Goal: Transaction & Acquisition: Purchase product/service

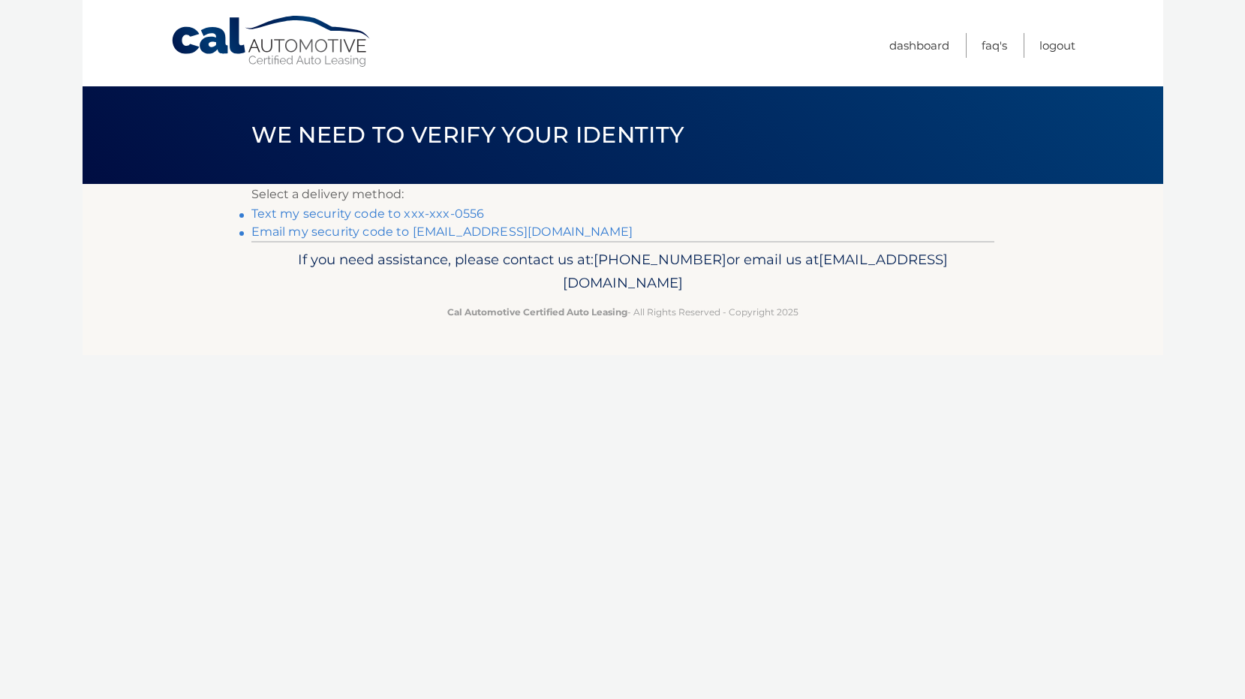
click at [405, 212] on link "Text my security code to xxx-xxx-0556" at bounding box center [367, 213] width 233 height 14
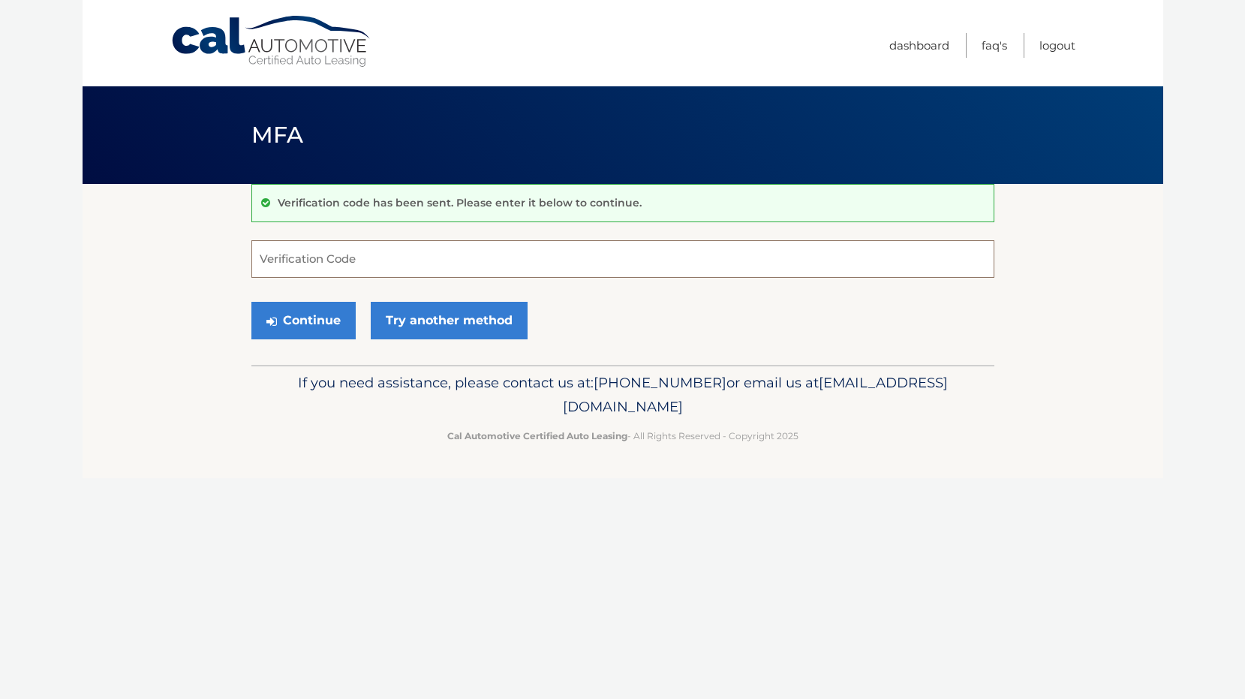
click at [331, 253] on input "Verification Code" at bounding box center [622, 259] width 743 height 38
type input "498337"
click at [310, 317] on button "Continue" at bounding box center [303, 321] width 104 height 38
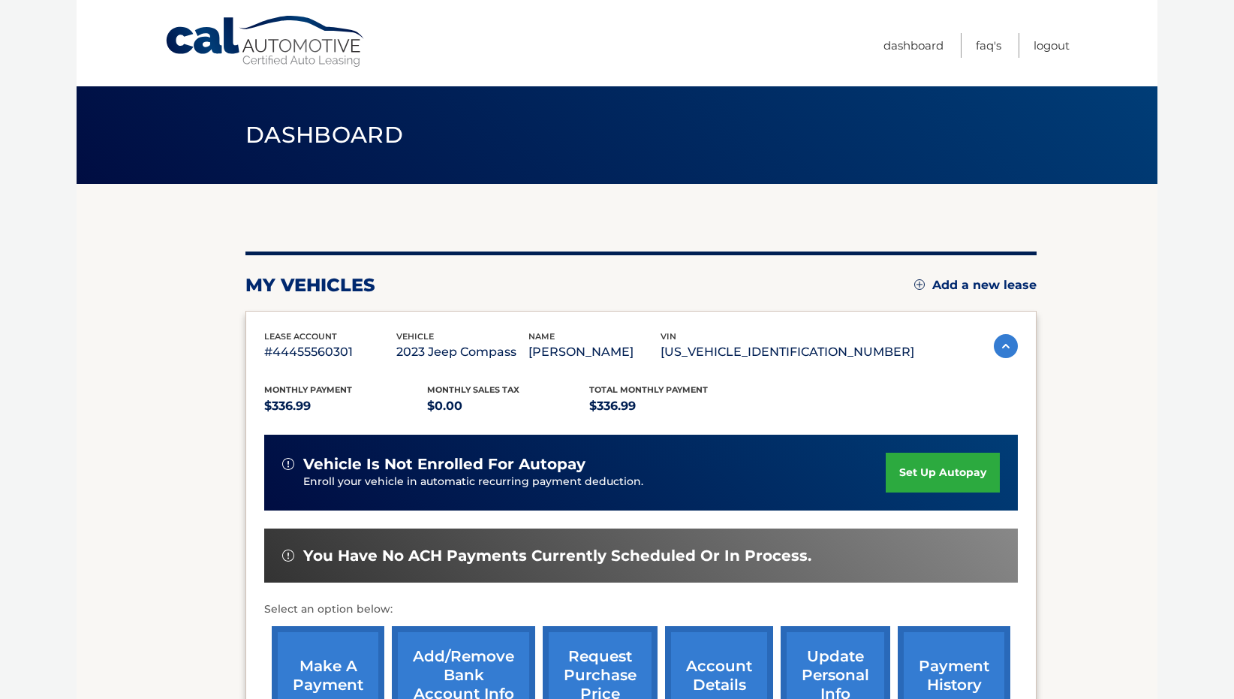
scroll to position [210, 0]
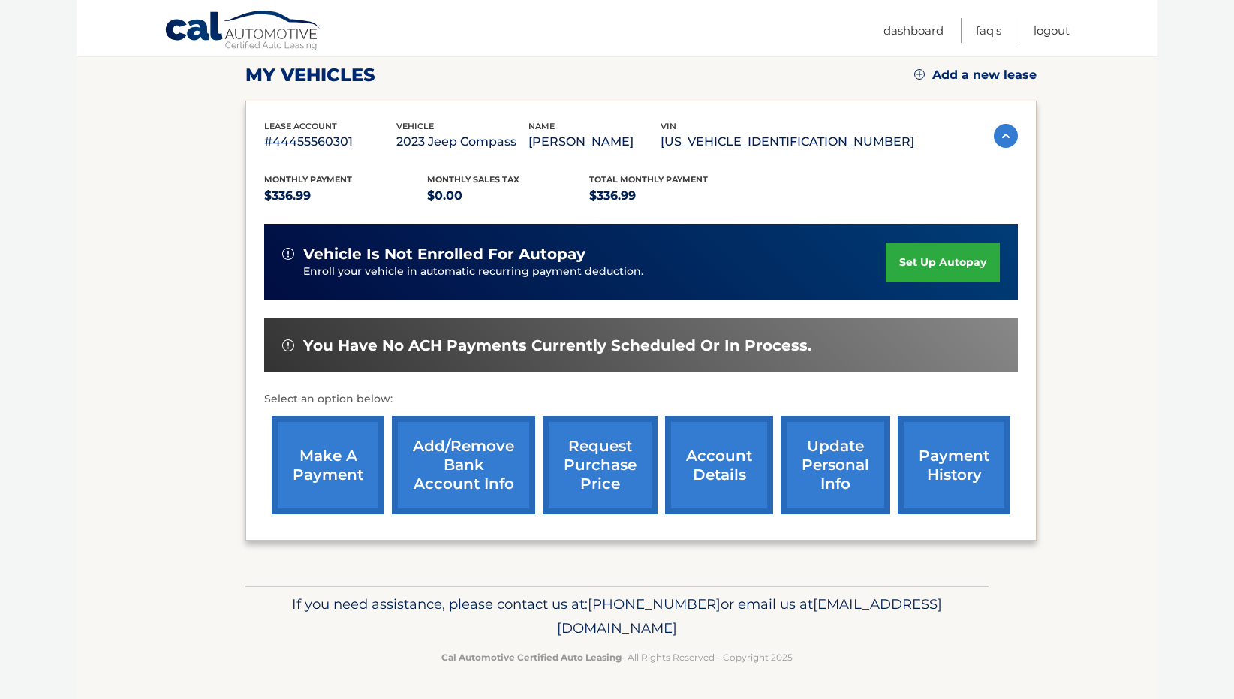
click at [320, 453] on link "make a payment" at bounding box center [328, 465] width 113 height 98
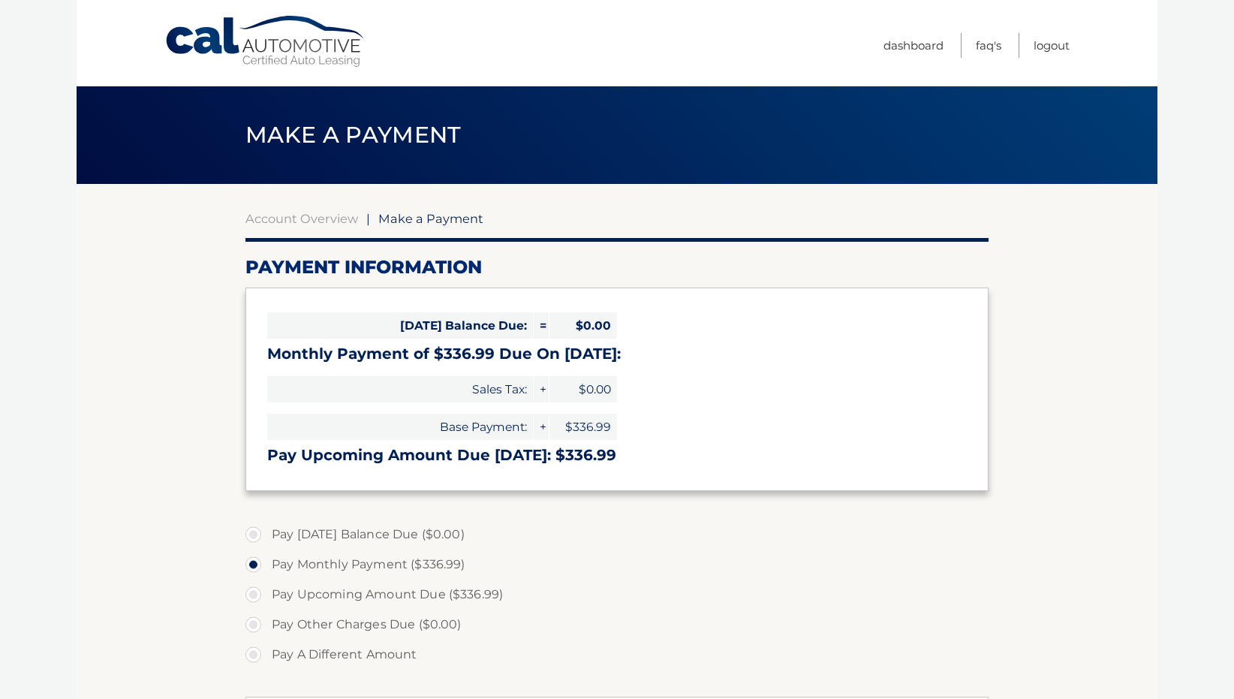
select select "ZjA4YzY0ZGMtZjc0MS00NTdmLWEyZjYtZTYzZWQ4OWIyNmRl"
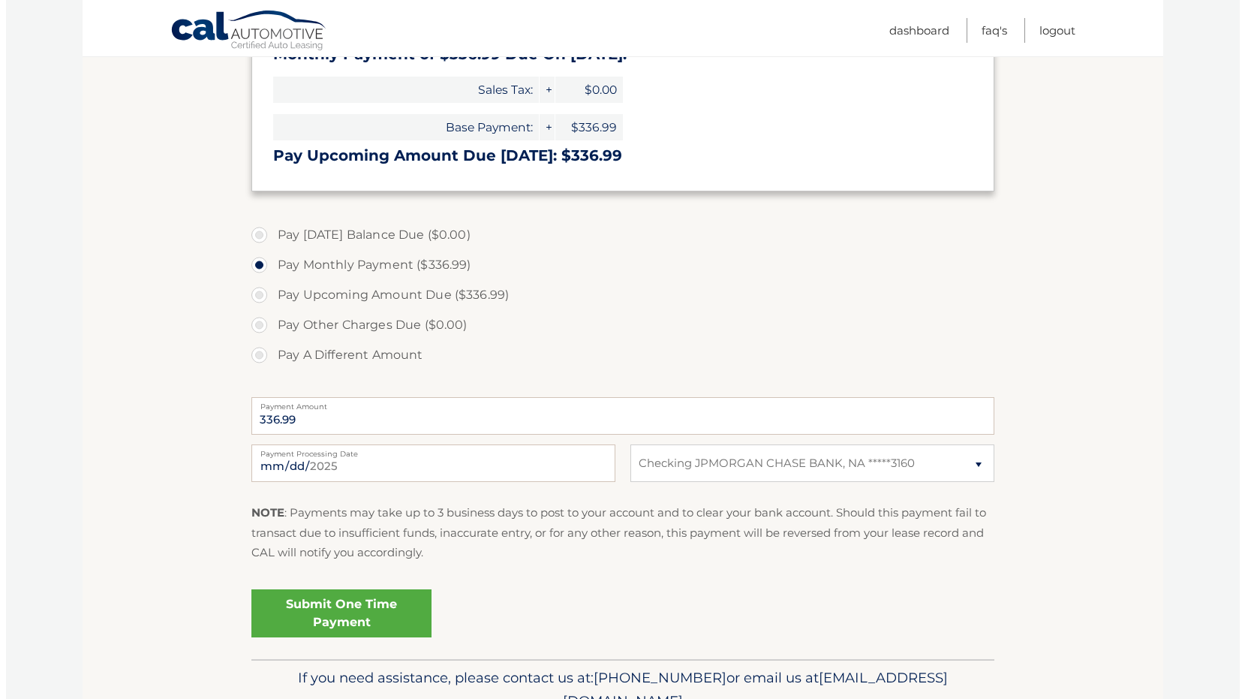
scroll to position [374, 0]
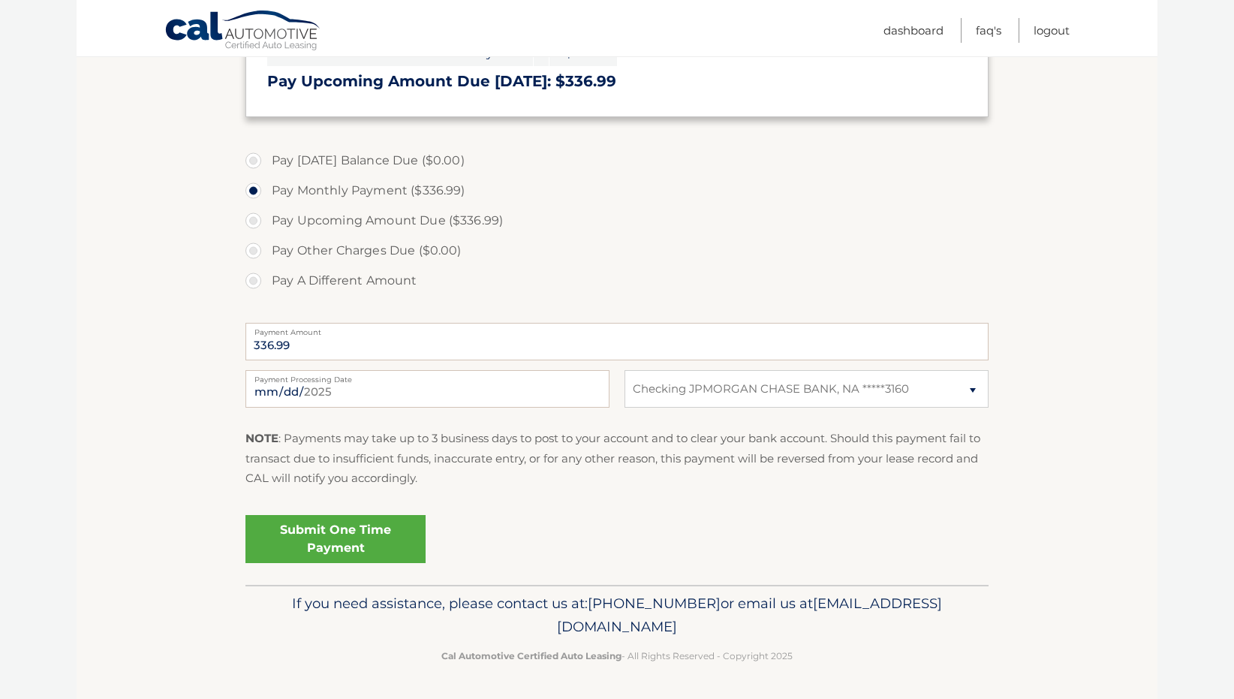
click at [345, 529] on link "Submit One Time Payment" at bounding box center [335, 539] width 180 height 48
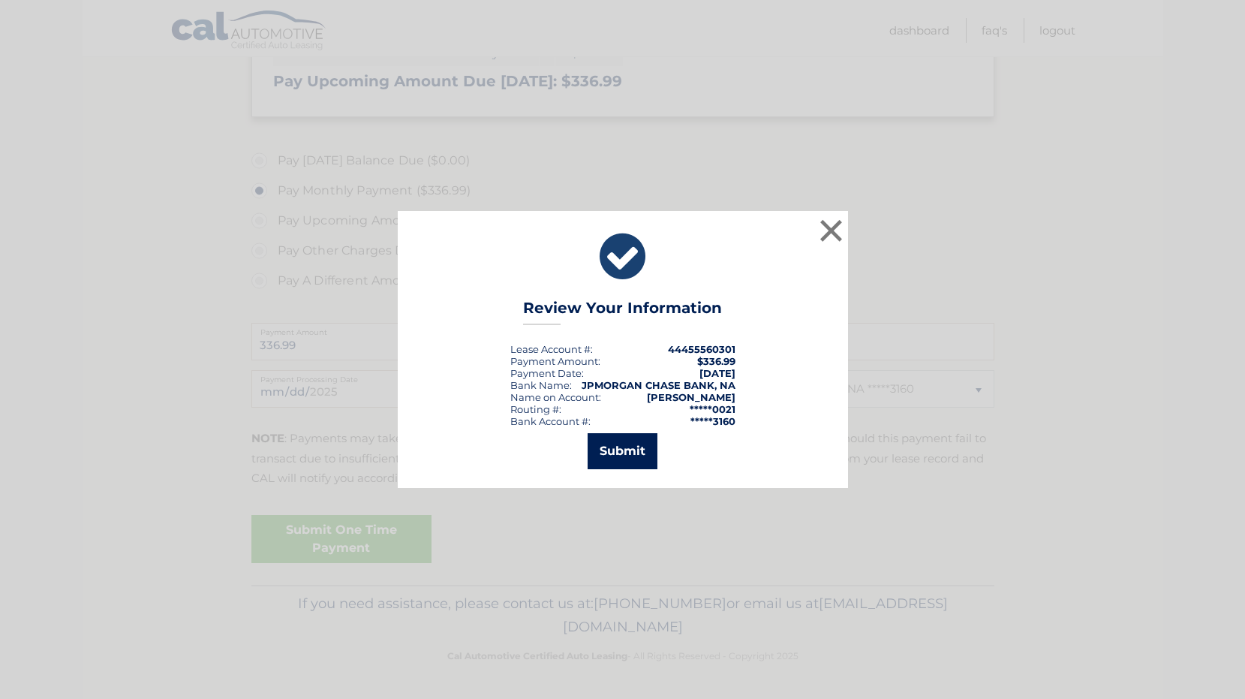
click at [630, 447] on button "Submit" at bounding box center [623, 451] width 70 height 36
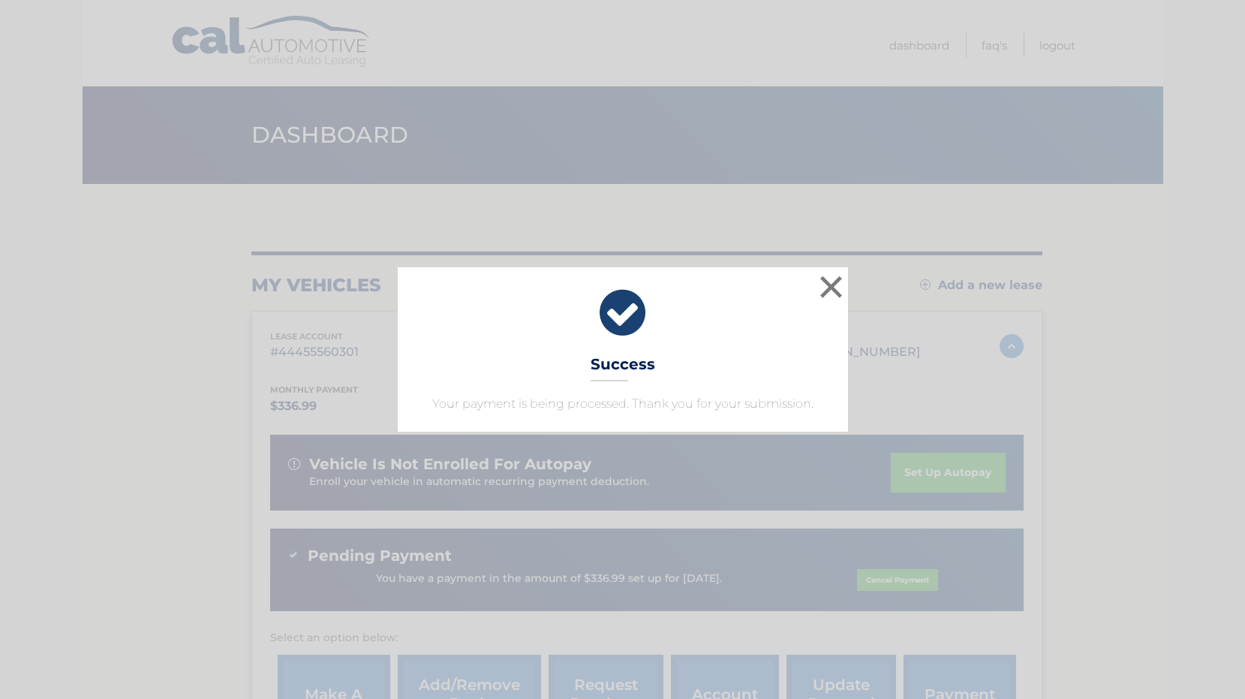
click at [1140, 285] on div "× Success Your payment is being processed. Thank you for your submission." at bounding box center [622, 349] width 1233 height 164
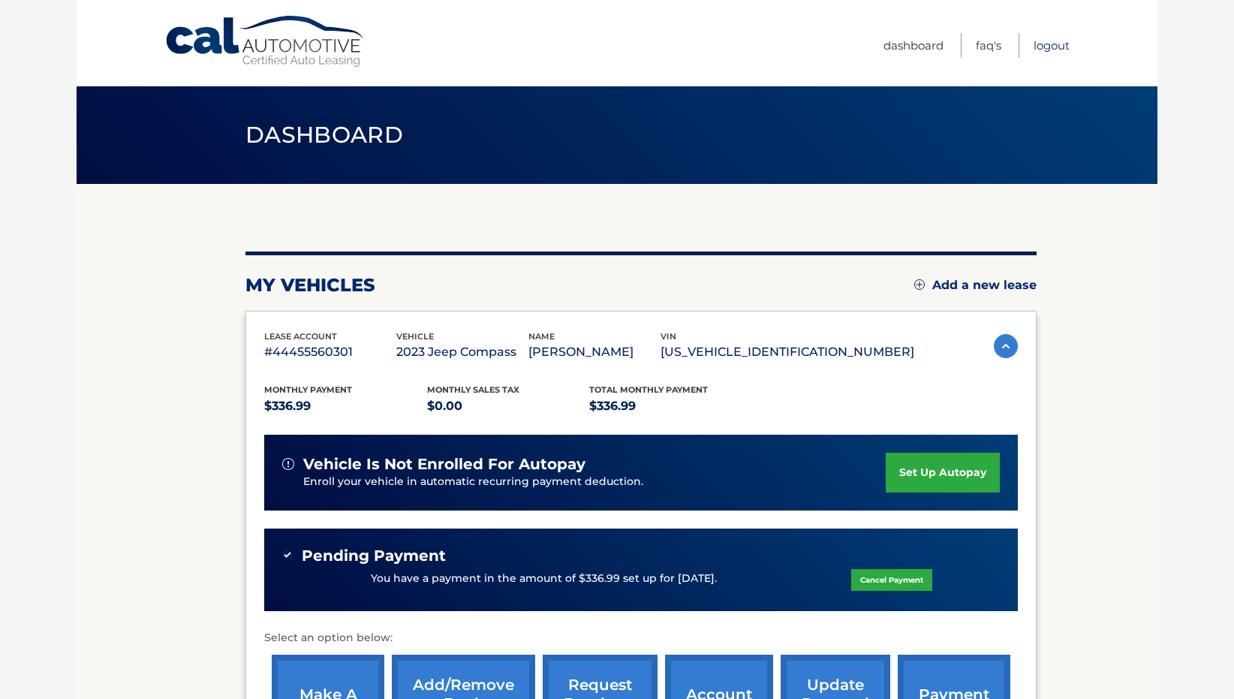
click at [1044, 47] on link "Logout" at bounding box center [1052, 45] width 36 height 25
